Goal: Consume media (video, audio): Consume media (video, audio)

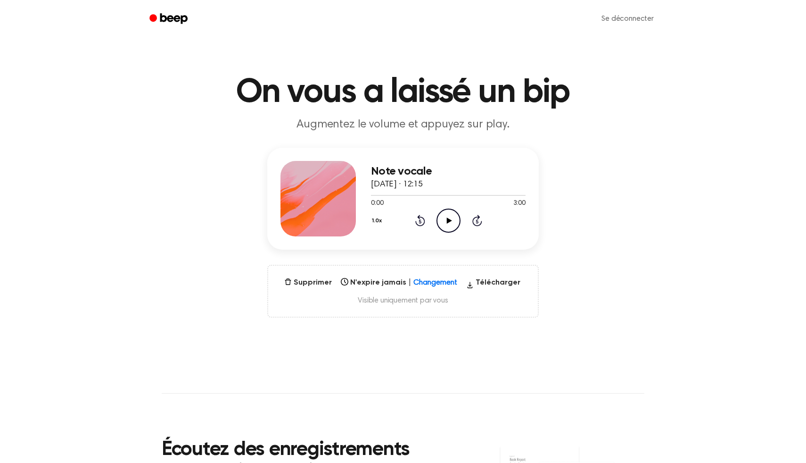
click at [449, 223] on icon "Play Audio" at bounding box center [449, 220] width 24 height 24
click at [428, 197] on div at bounding box center [448, 195] width 155 height 8
click at [451, 224] on icon "Pause Audio" at bounding box center [449, 220] width 24 height 24
click at [629, 198] on div "Note vocale 3 septembre 2025 · 12:15 1:09 3:00 Votre navigateur ne prend pas en…" at bounding box center [403, 233] width 784 height 170
